Goal: Information Seeking & Learning: Learn about a topic

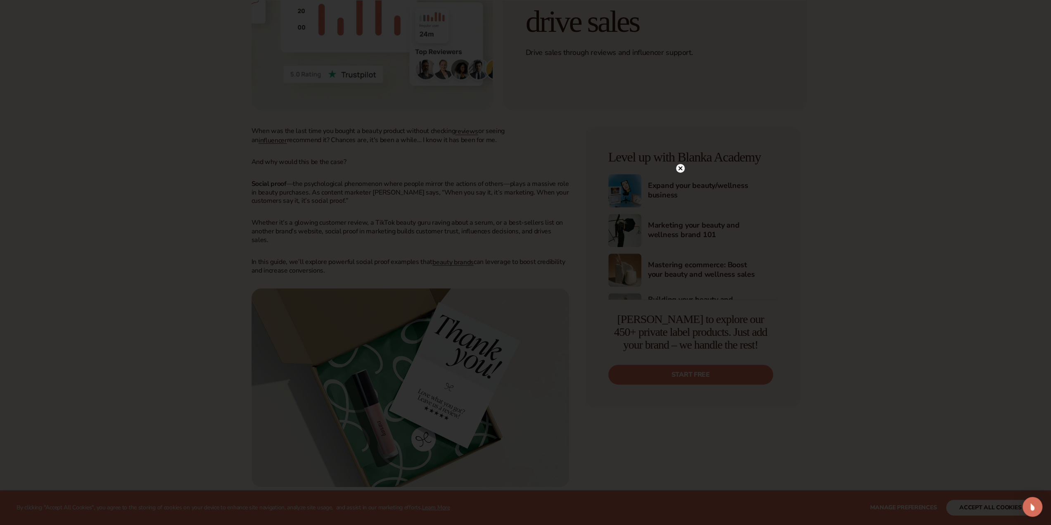
scroll to position [372, 0]
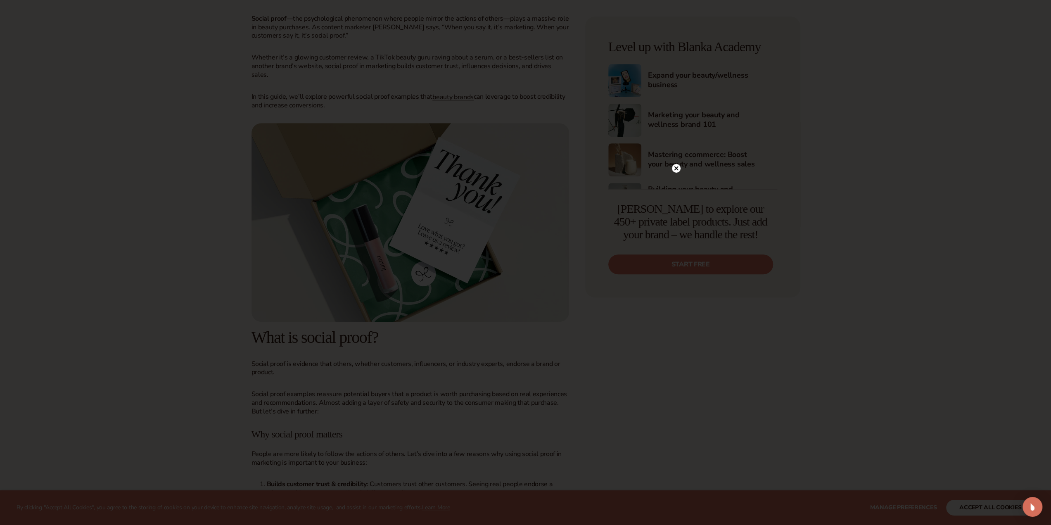
click at [678, 166] on circle at bounding box center [676, 168] width 9 height 9
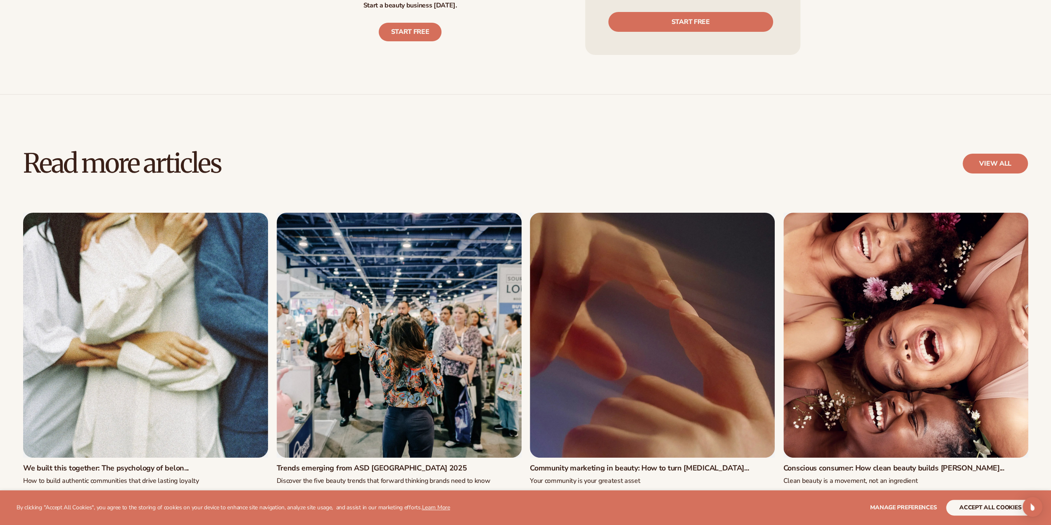
scroll to position [3139, 0]
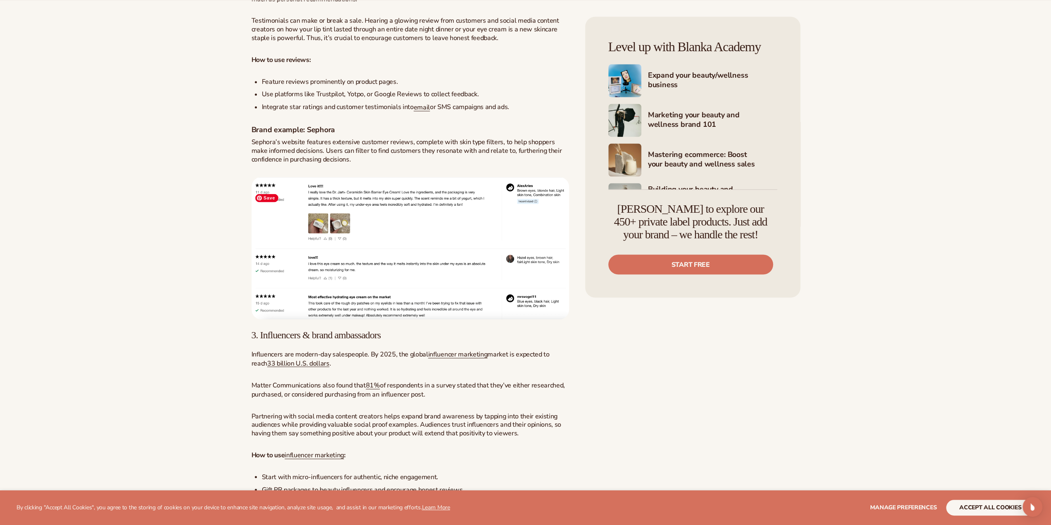
scroll to position [1404, 0]
